Goal: Complete application form

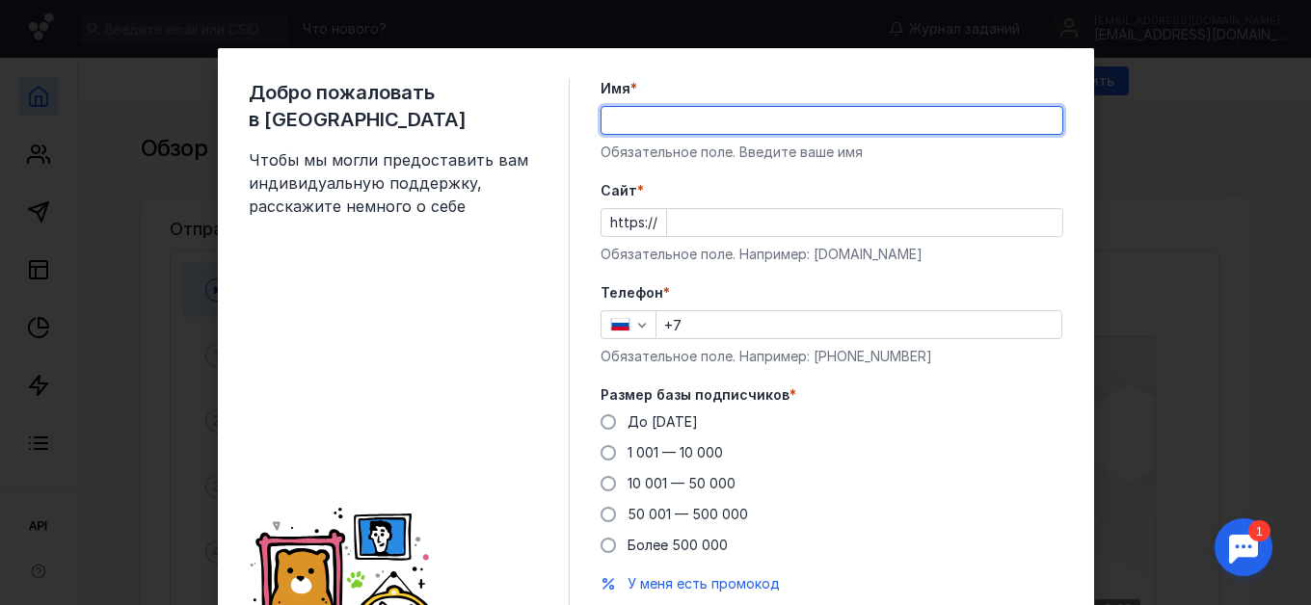
click at [663, 107] on input "Имя *" at bounding box center [832, 120] width 461 height 27
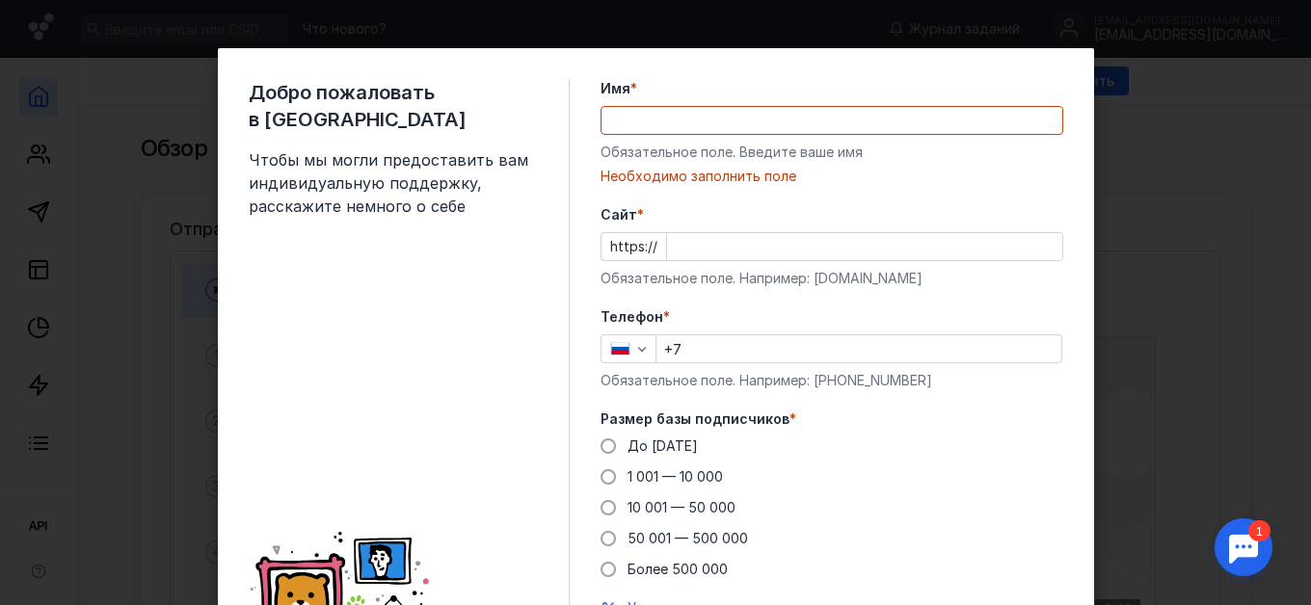
click at [864, 465] on div "До [DATE] 1 001 — 10 000 10 001 — 50 000 50 001 — 500 000 Более 500 000" at bounding box center [832, 508] width 463 height 143
click at [700, 475] on span "1 001 — 10 000" at bounding box center [675, 476] width 95 height 16
click at [0, 0] on input "1 001 — 10 000" at bounding box center [0, 0] width 0 height 0
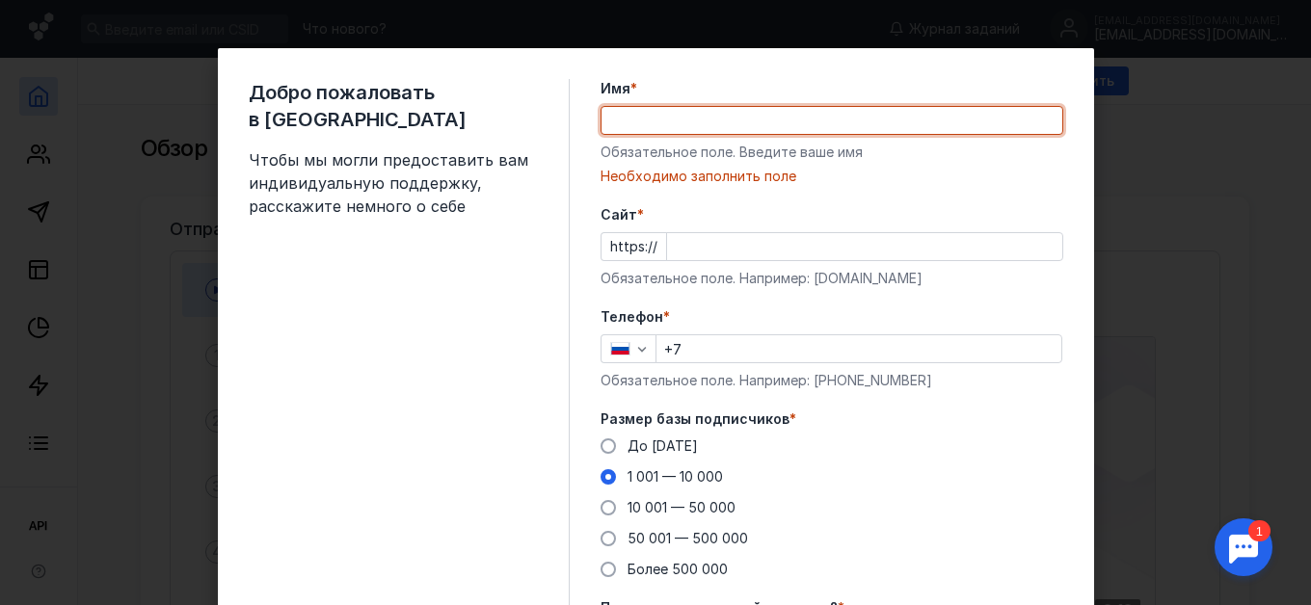
click at [713, 127] on input "Имя *" at bounding box center [832, 120] width 461 height 27
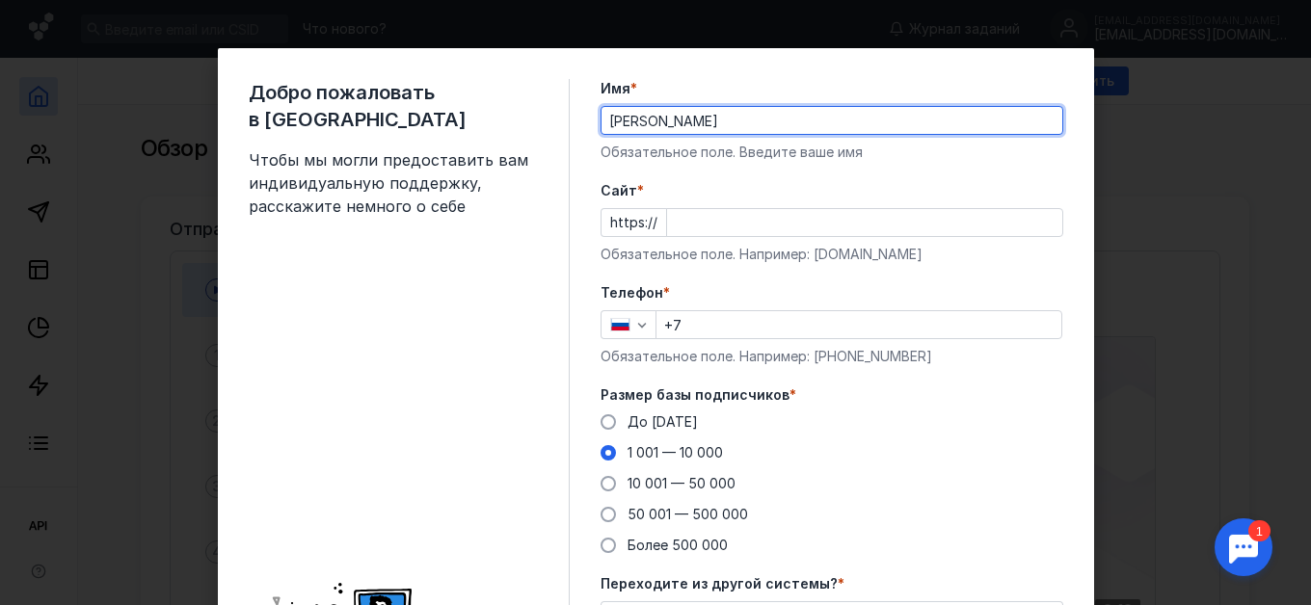
type input "[PERSON_NAME]"
click at [830, 224] on input "Cайт *" at bounding box center [864, 222] width 395 height 27
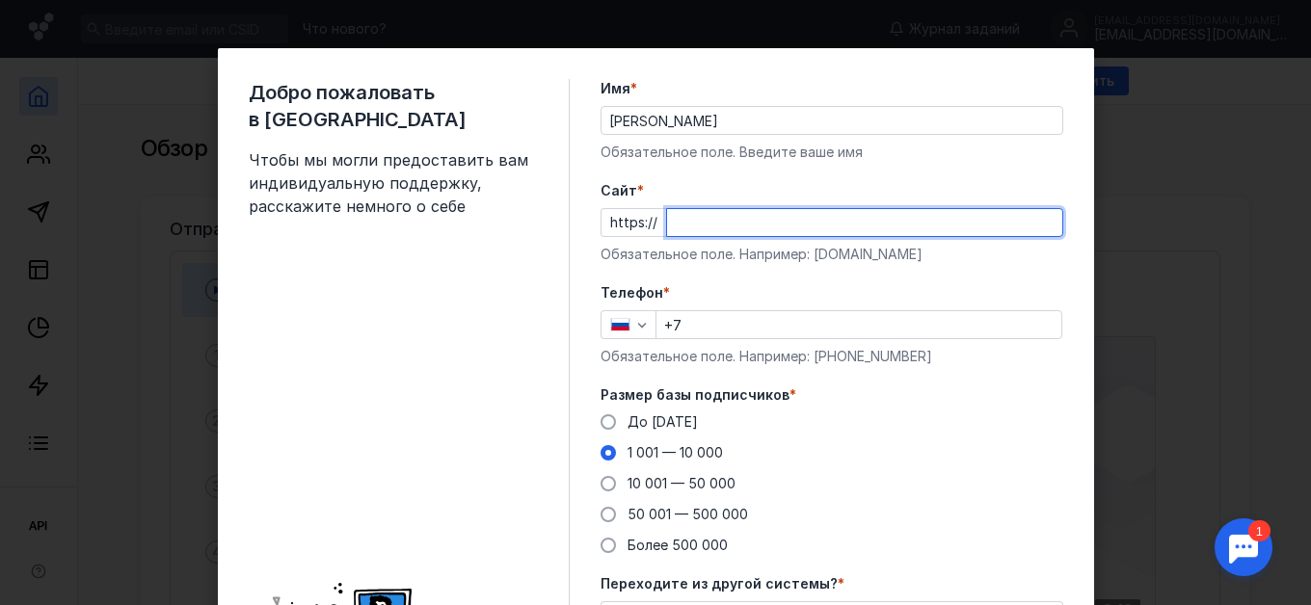
click at [767, 309] on div "Телефон * +7 Обязательное поле. Например: [PHONE_NUMBER]" at bounding box center [832, 324] width 463 height 83
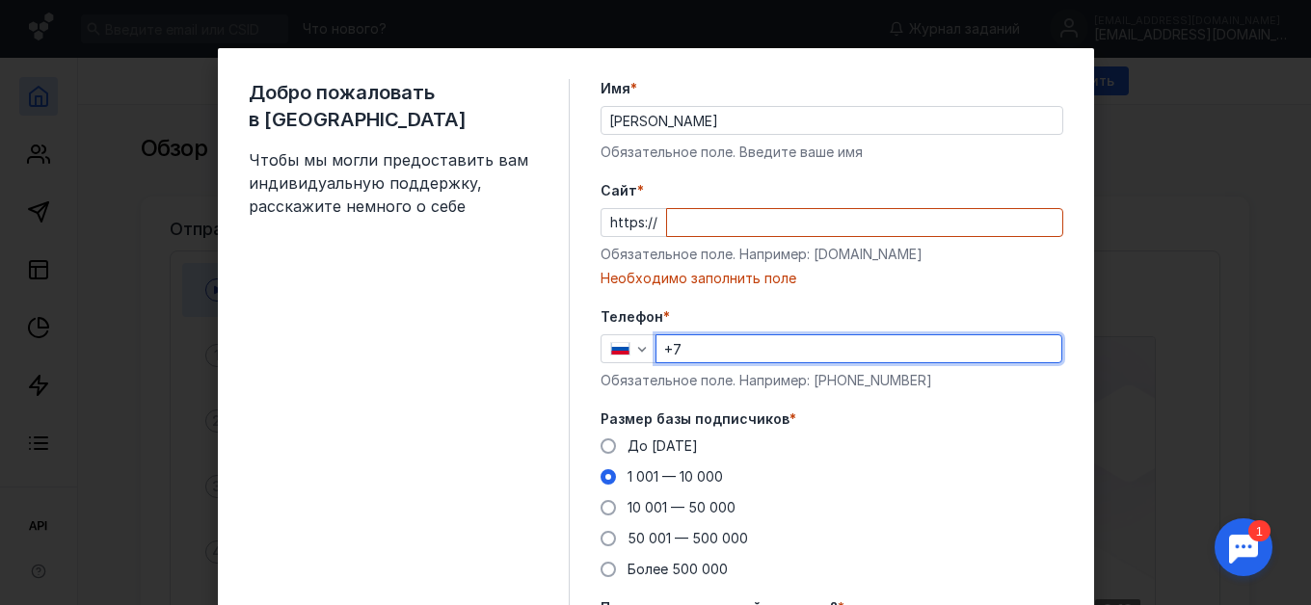
click at [764, 342] on input "+7" at bounding box center [858, 348] width 405 height 27
type input "[PHONE_NUMBER]"
click at [702, 222] on input "Cайт *" at bounding box center [864, 222] width 395 height 27
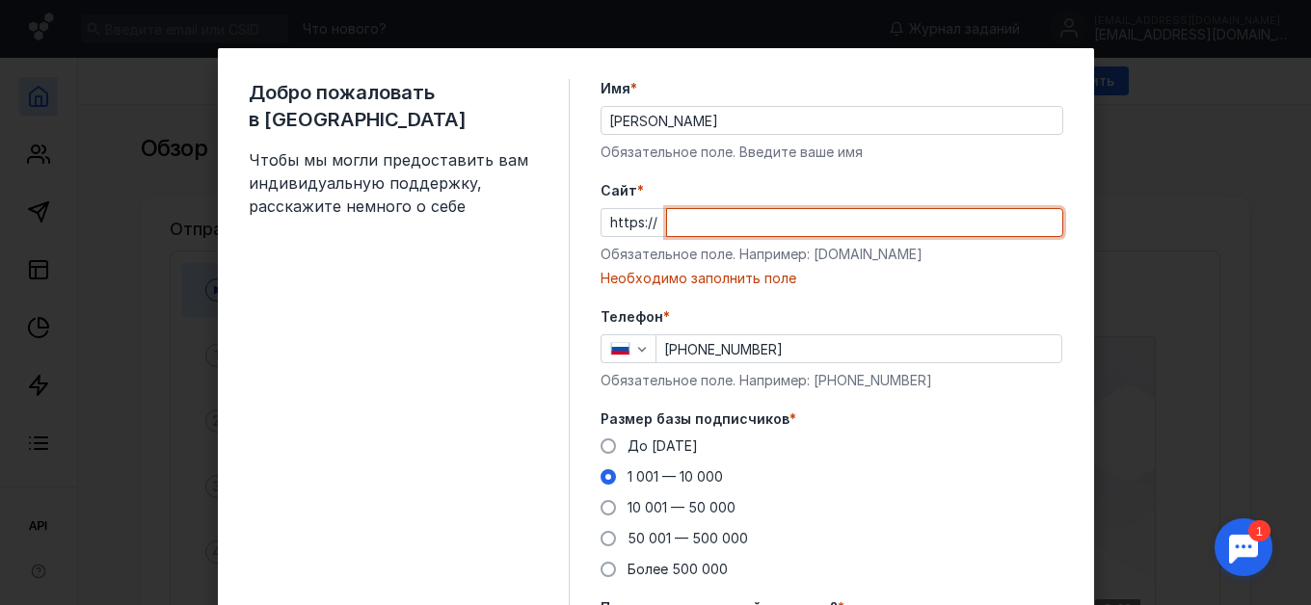
paste input "[DOMAIN_NAME][URL]"
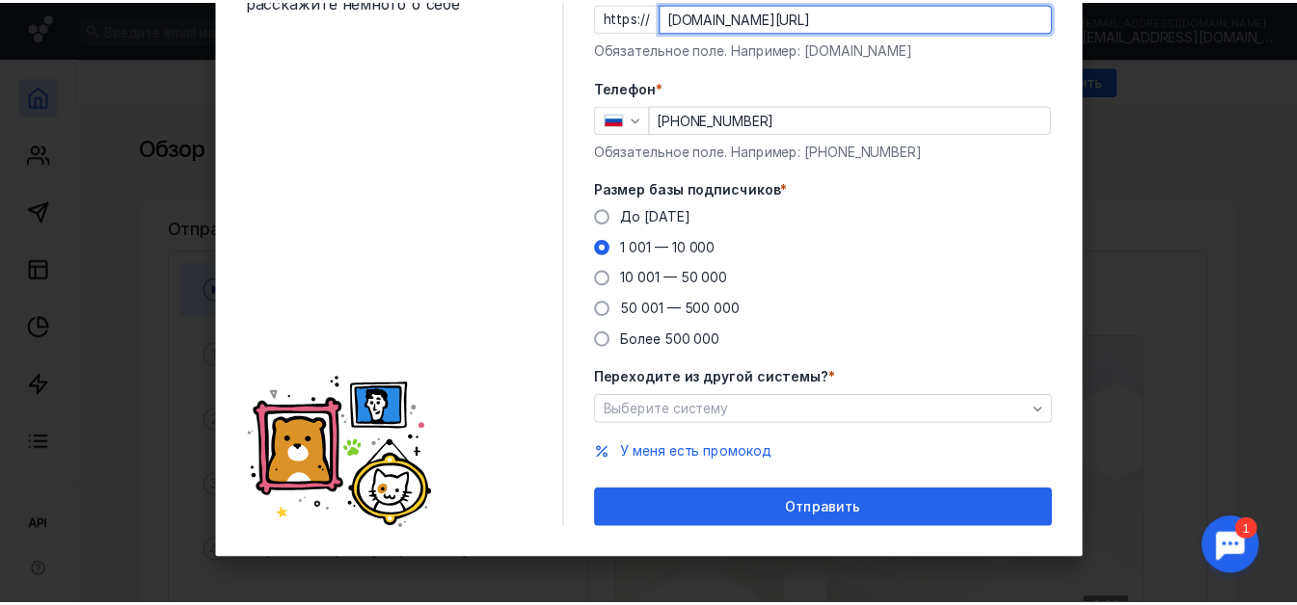
scroll to position [208, 0]
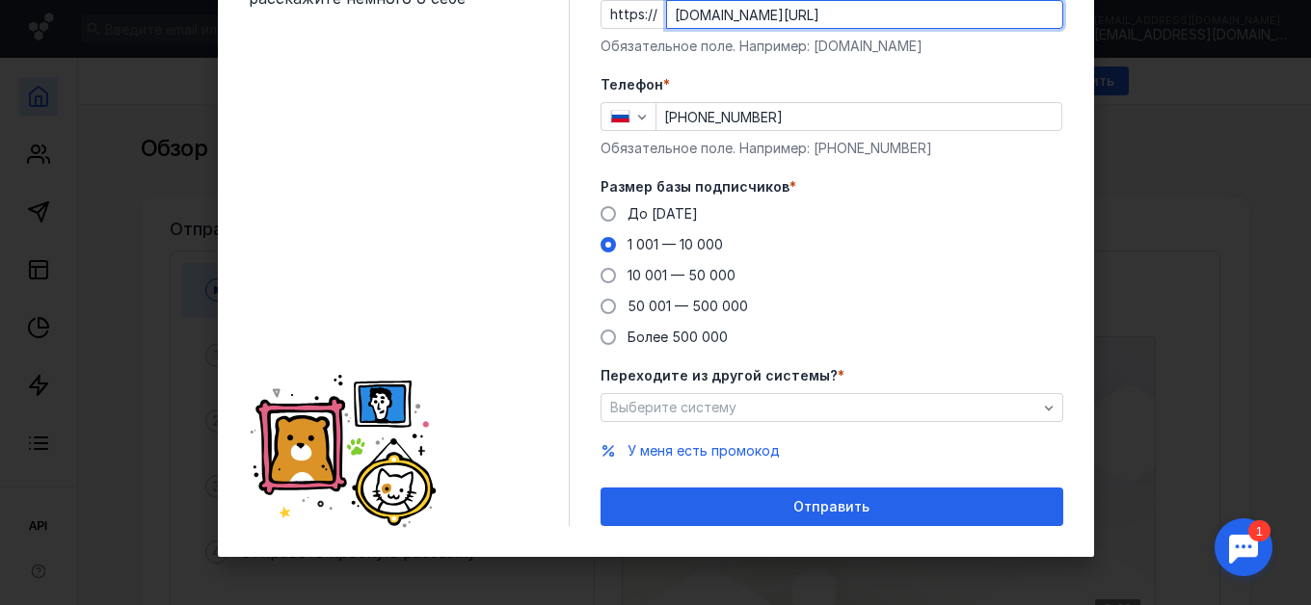
type input "[DOMAIN_NAME][URL]"
click at [849, 386] on div "Переходите из другой системы? * Выберите систему" at bounding box center [832, 394] width 463 height 56
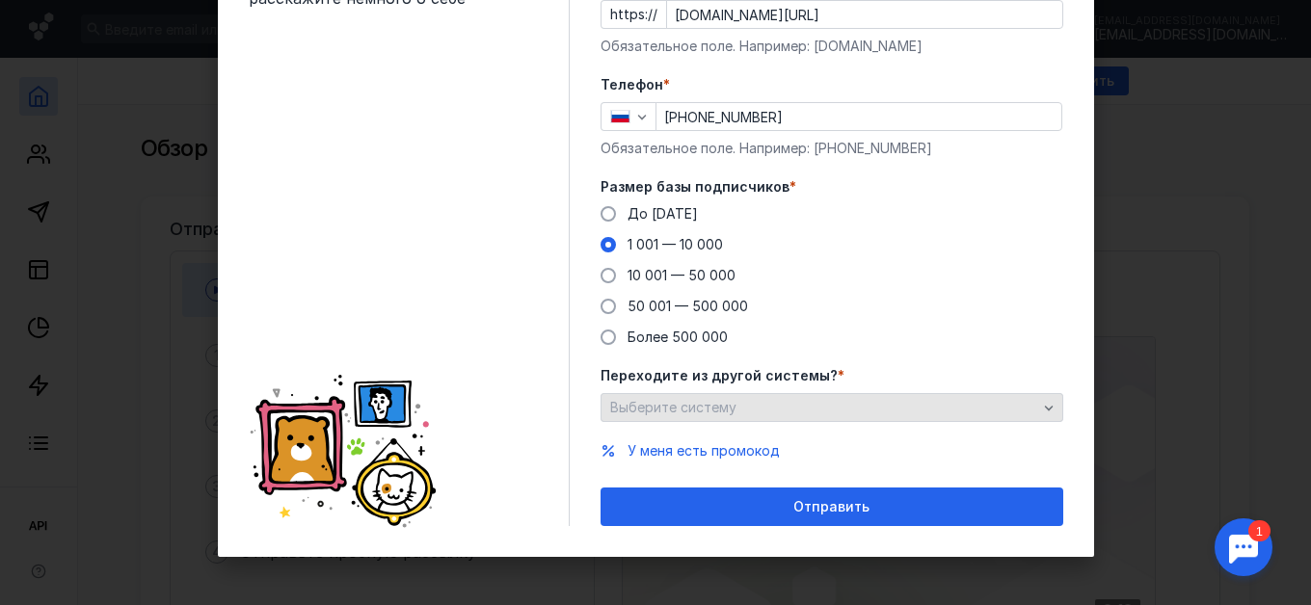
click at [851, 409] on div "Выберите систему" at bounding box center [823, 408] width 437 height 16
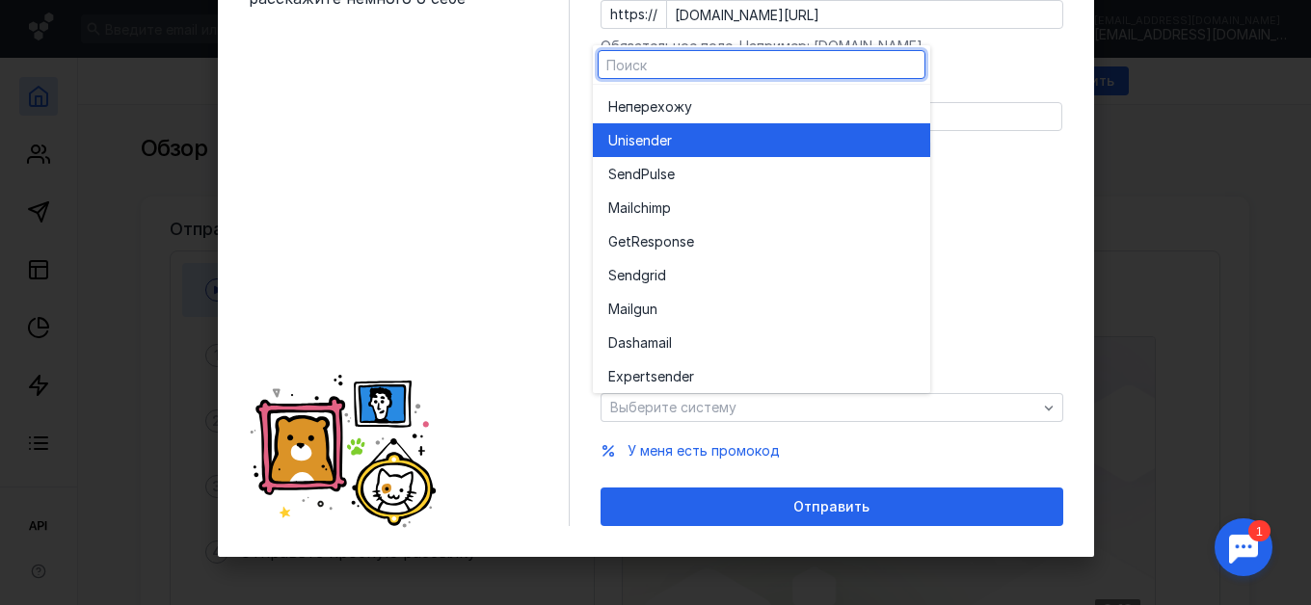
click at [717, 133] on div "Unisende r" at bounding box center [761, 140] width 307 height 19
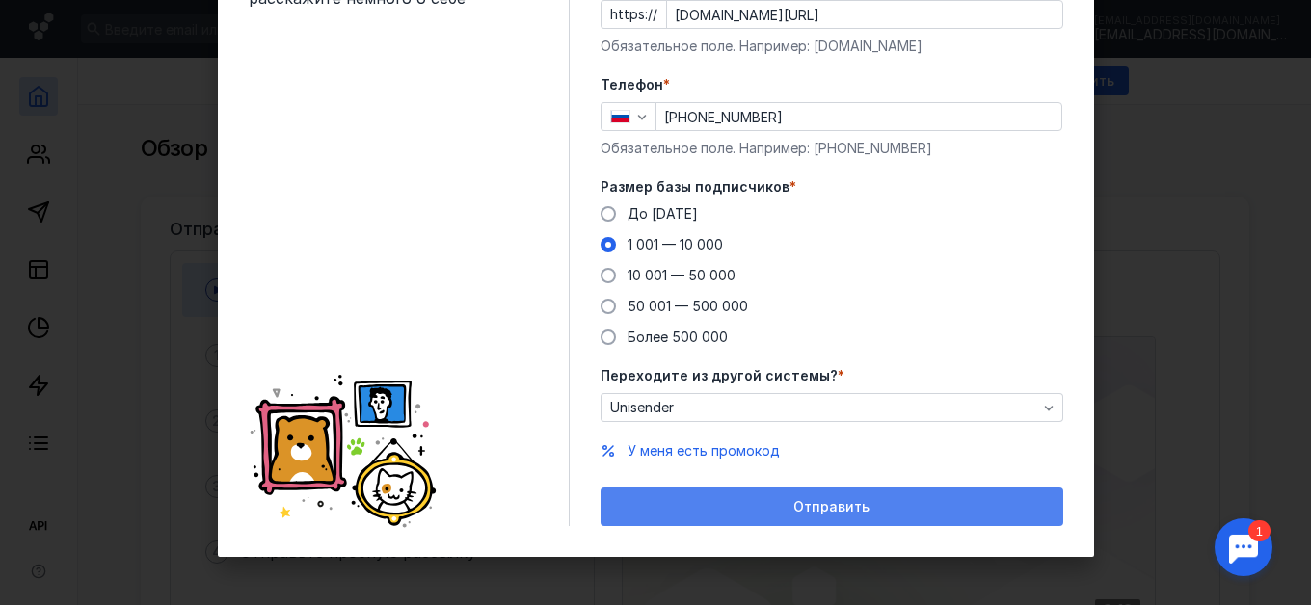
click at [911, 503] on div "Отправить" at bounding box center [831, 507] width 443 height 16
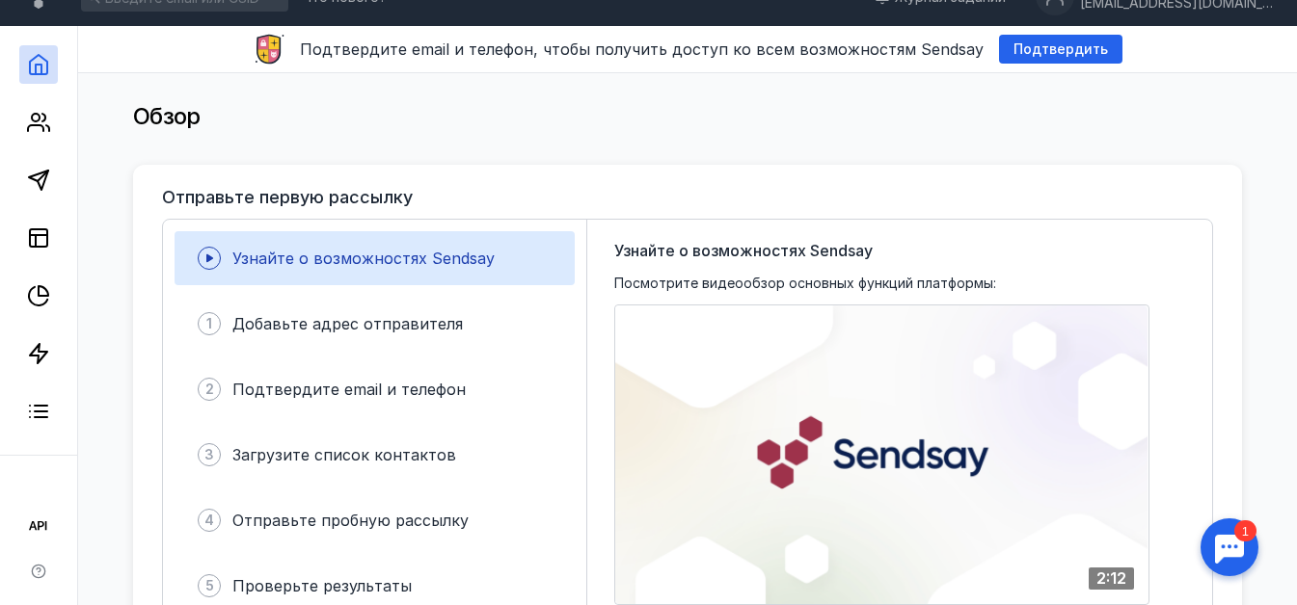
scroll to position [0, 0]
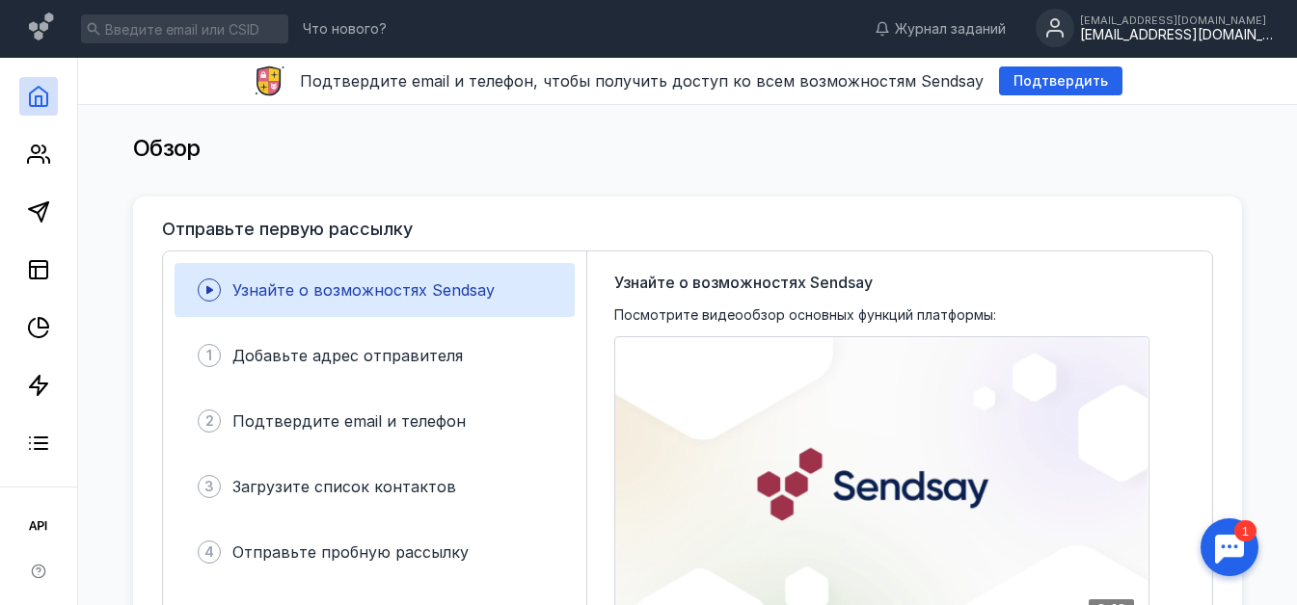
click at [1199, 35] on div "[EMAIL_ADDRESS][DOMAIN_NAME]" at bounding box center [1176, 35] width 193 height 16
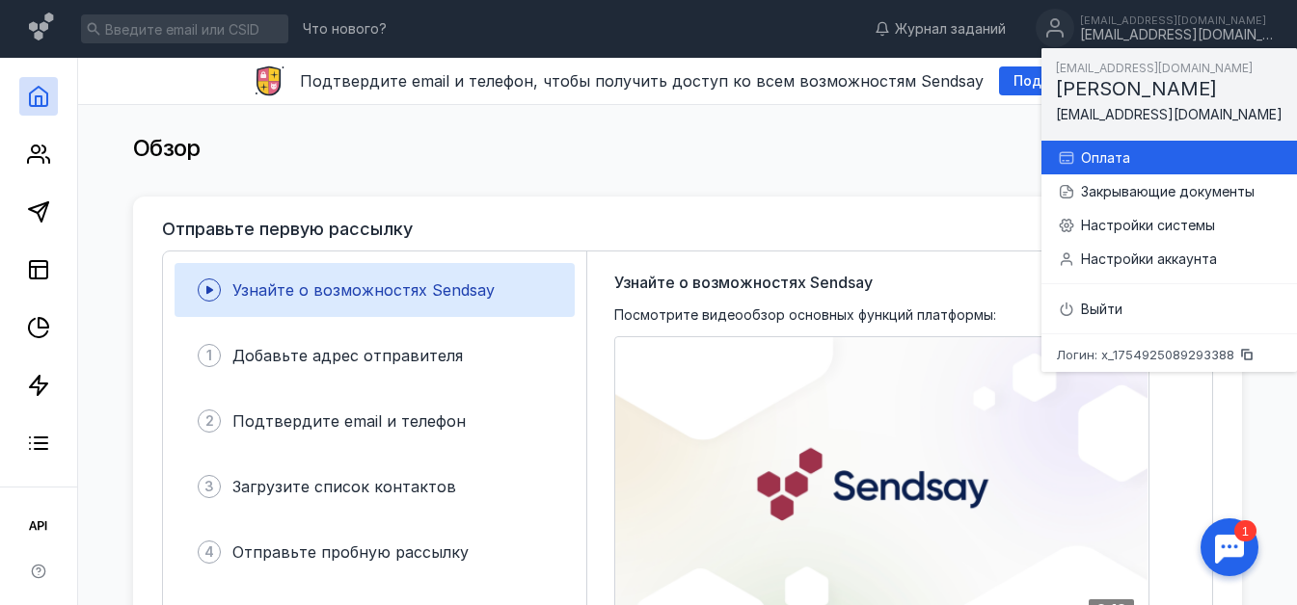
click at [1163, 167] on div "Оплата" at bounding box center [1181, 157] width 201 height 19
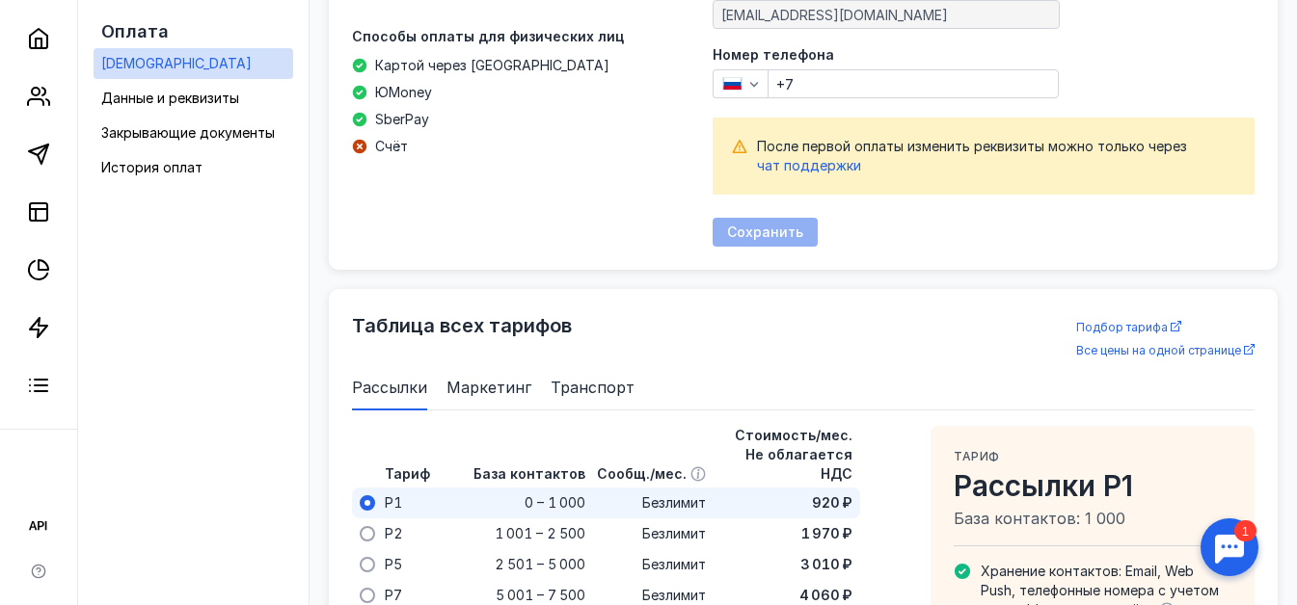
scroll to position [808, 0]
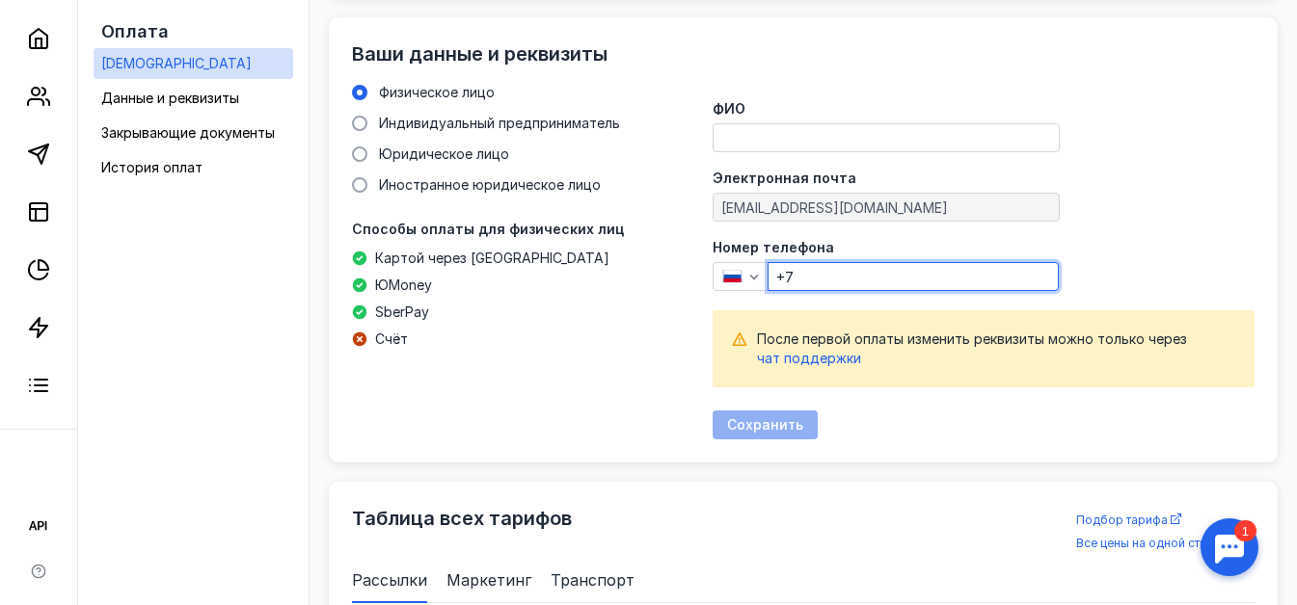
click at [878, 277] on input "+7" at bounding box center [912, 276] width 289 height 27
click at [839, 145] on input "ФИО" at bounding box center [885, 137] width 345 height 27
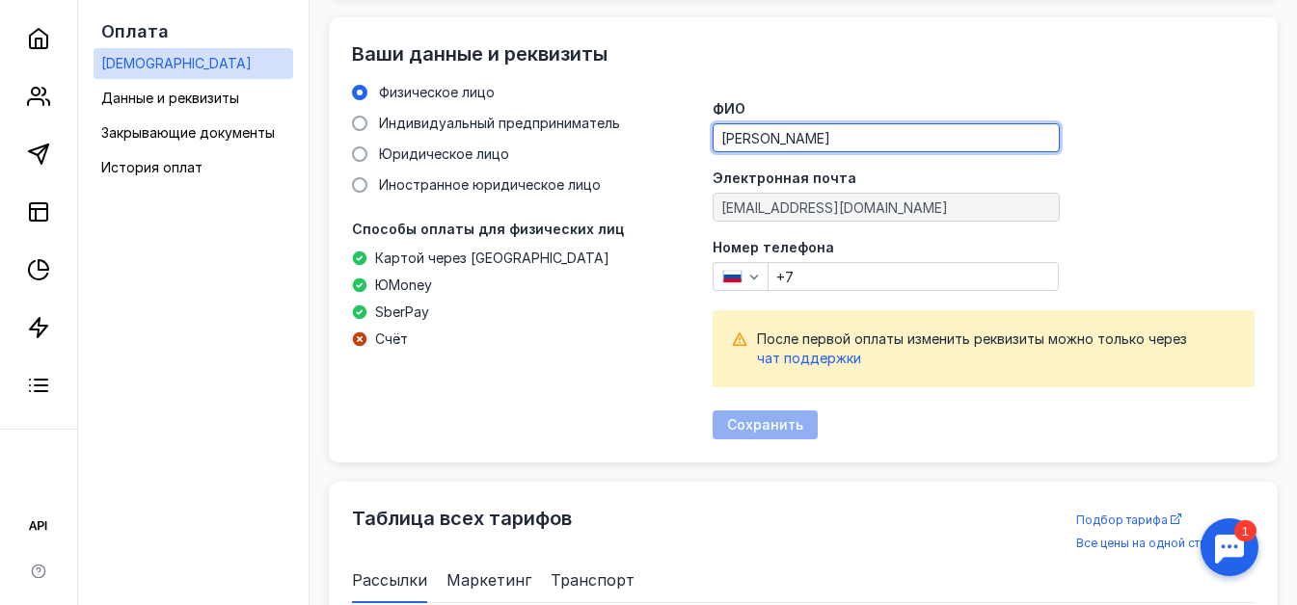
click at [1015, 83] on div "ФИО [PERSON_NAME] Электронная почта [EMAIL_ADDRESS][DOMAIN_NAME] Номер телефона…" at bounding box center [983, 261] width 542 height 357
click at [887, 147] on input "[PERSON_NAME]" at bounding box center [885, 137] width 345 height 27
type input "[PERSON_NAME]"
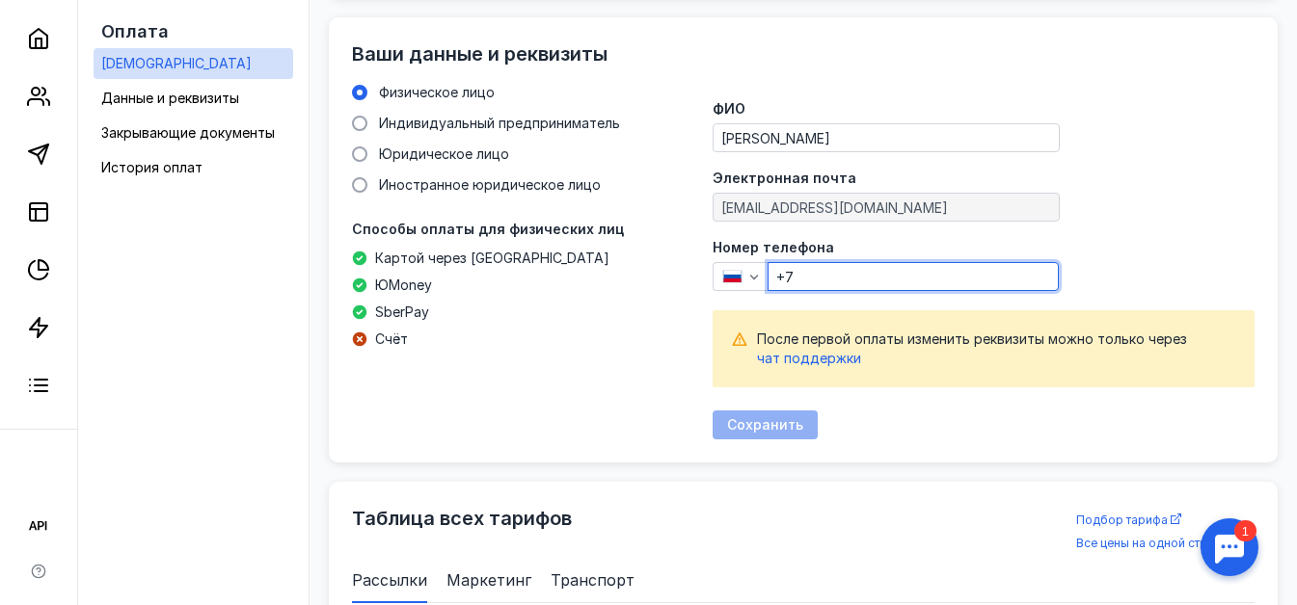
click at [817, 281] on input "+7" at bounding box center [912, 276] width 289 height 27
type input "[PHONE_NUMBER]"
click at [1228, 152] on form "[PERSON_NAME] Электронная почта [EMAIL_ADDRESS][DOMAIN_NAME] Номер телефона [PH…" at bounding box center [983, 270] width 542 height 337
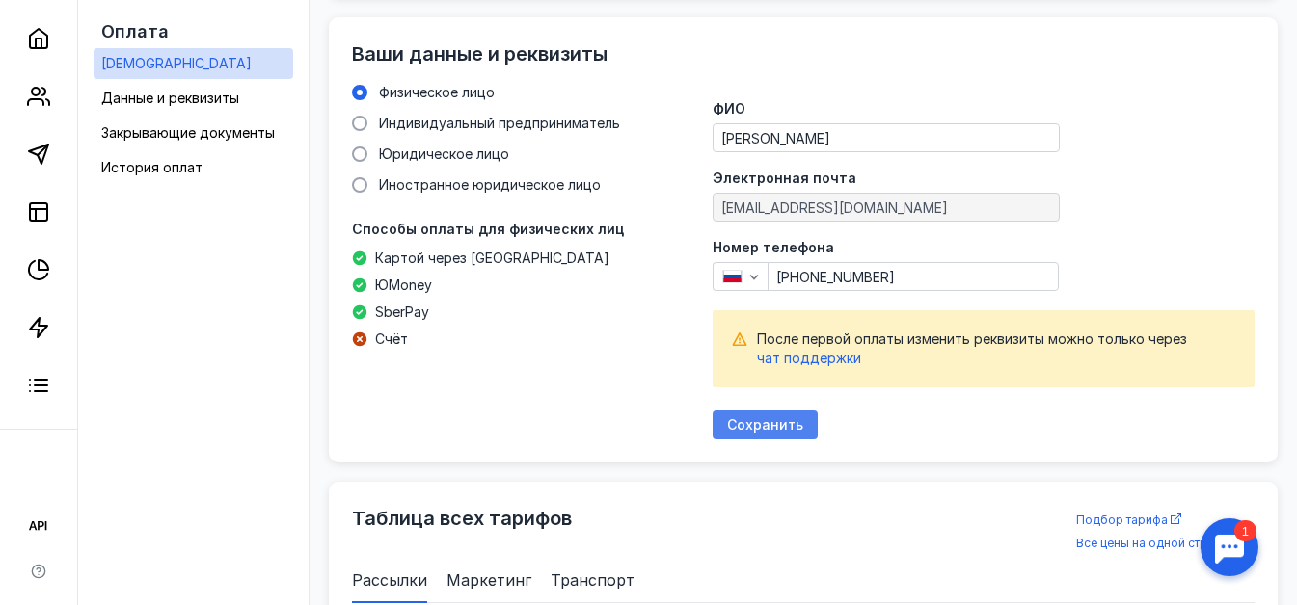
click at [778, 420] on span "Сохранить" at bounding box center [765, 425] width 76 height 16
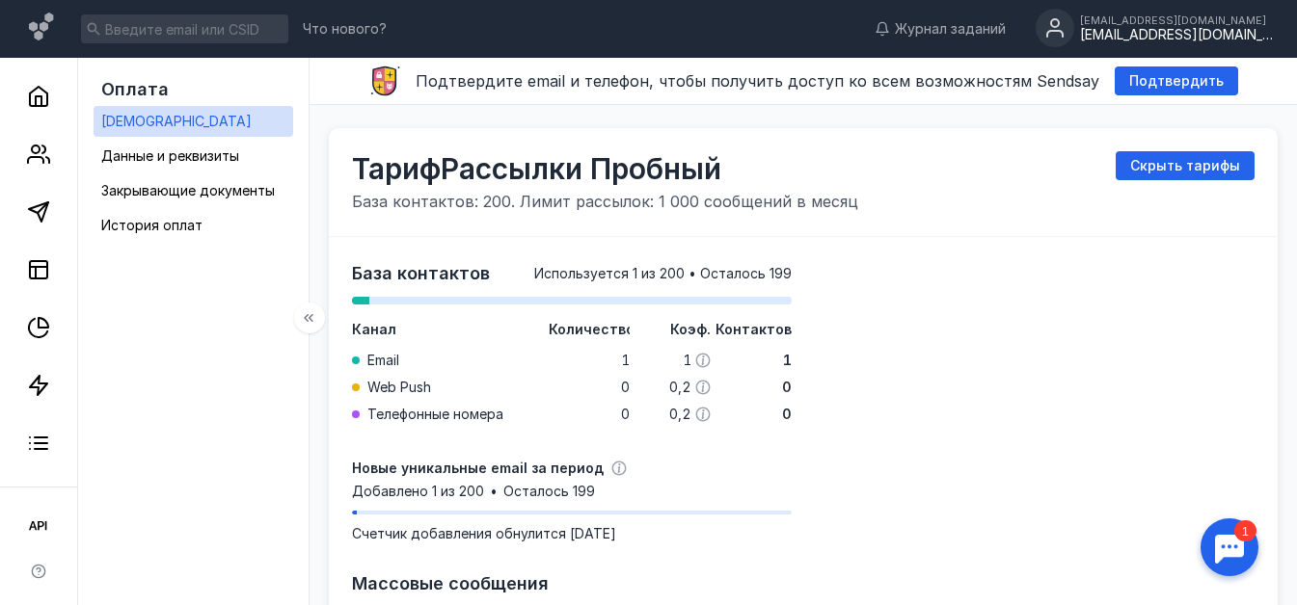
scroll to position [0, 0]
